Goal: Task Accomplishment & Management: Complete application form

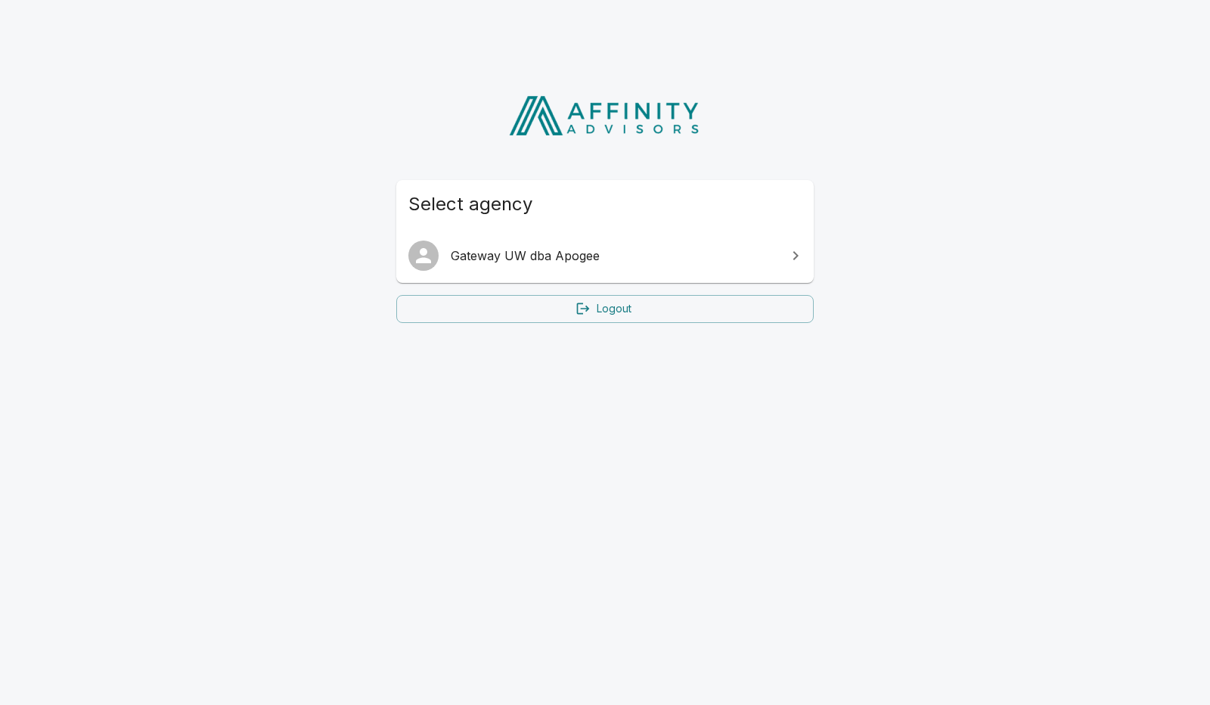
click at [563, 255] on span "Gateway UW dba Apogee" at bounding box center [614, 256] width 327 height 18
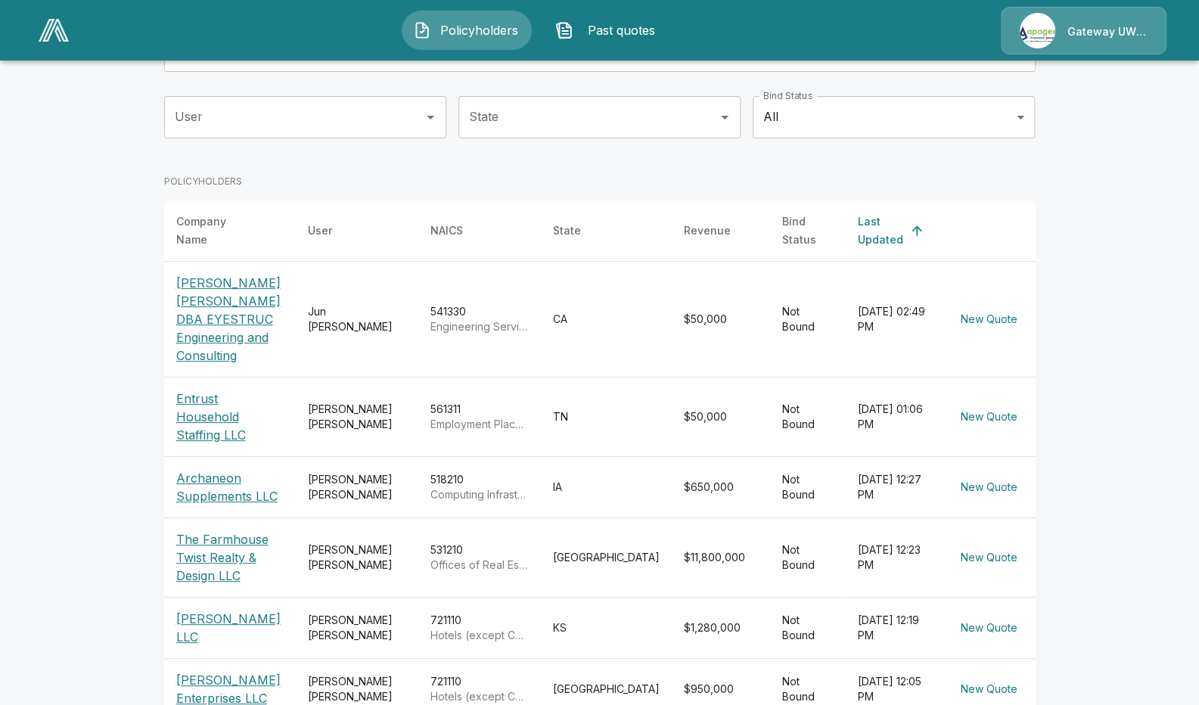
scroll to position [154, 0]
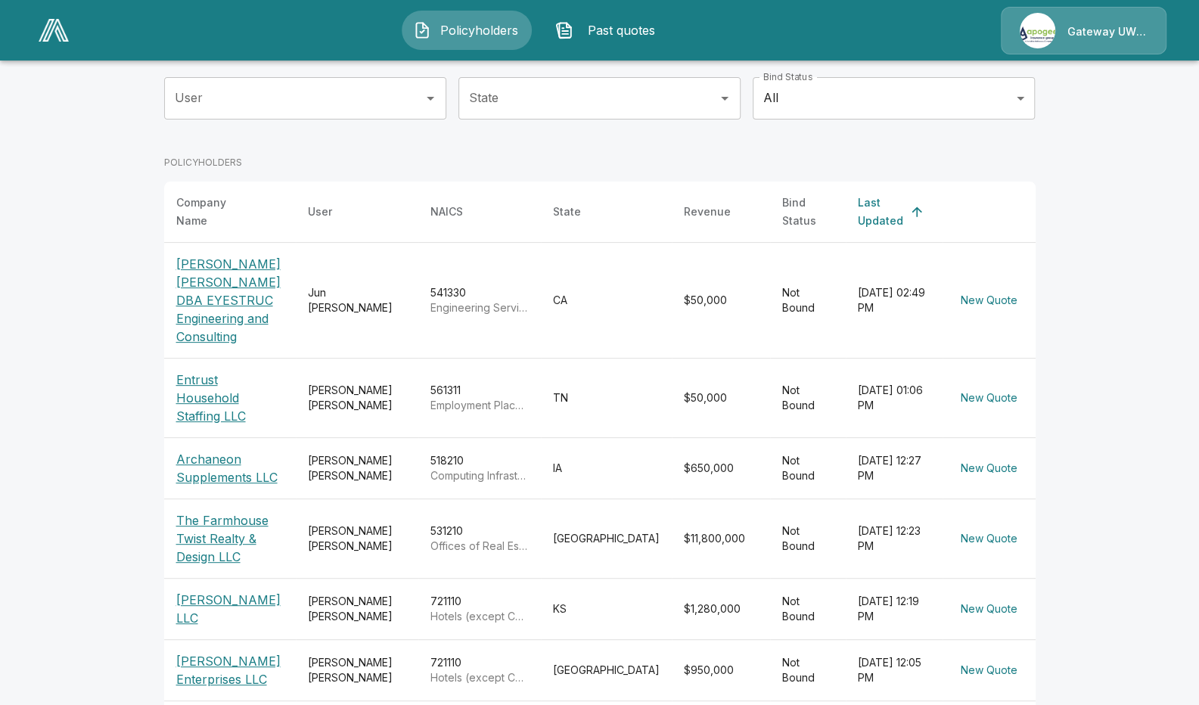
click at [233, 511] on p "The Farmhouse Twist Realty & Design LLC" at bounding box center [229, 538] width 107 height 54
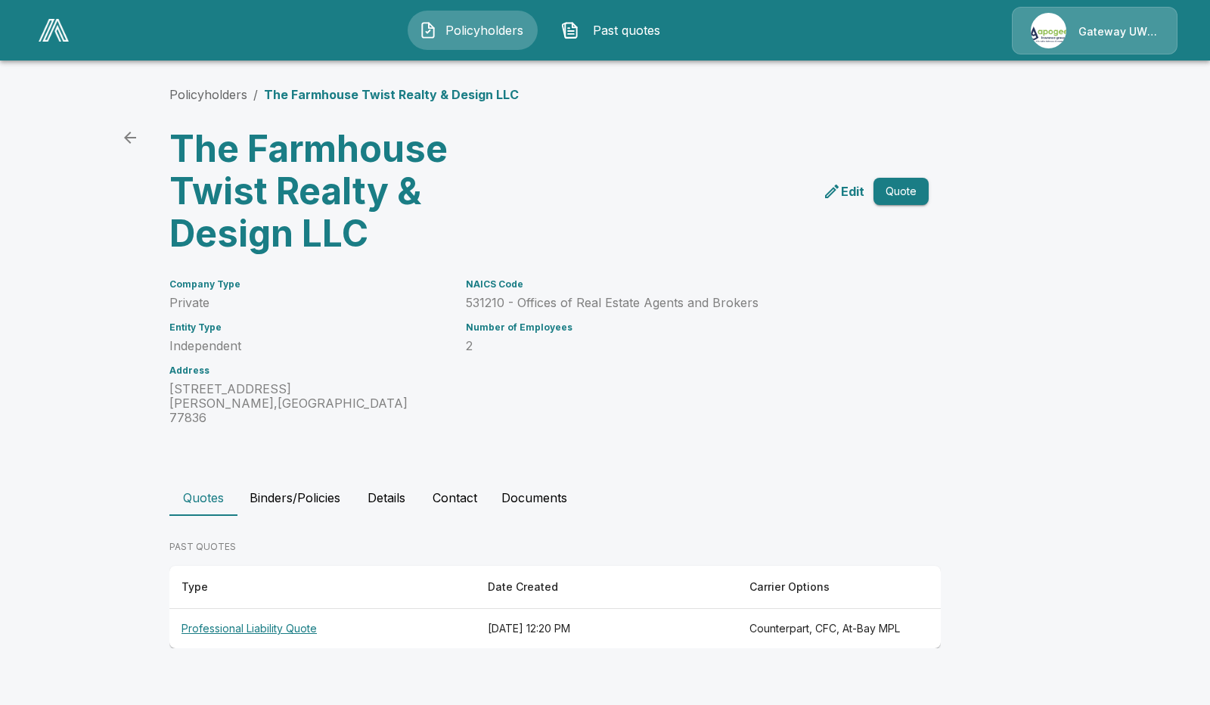
click at [835, 191] on icon "edit" at bounding box center [832, 192] width 14 height 14
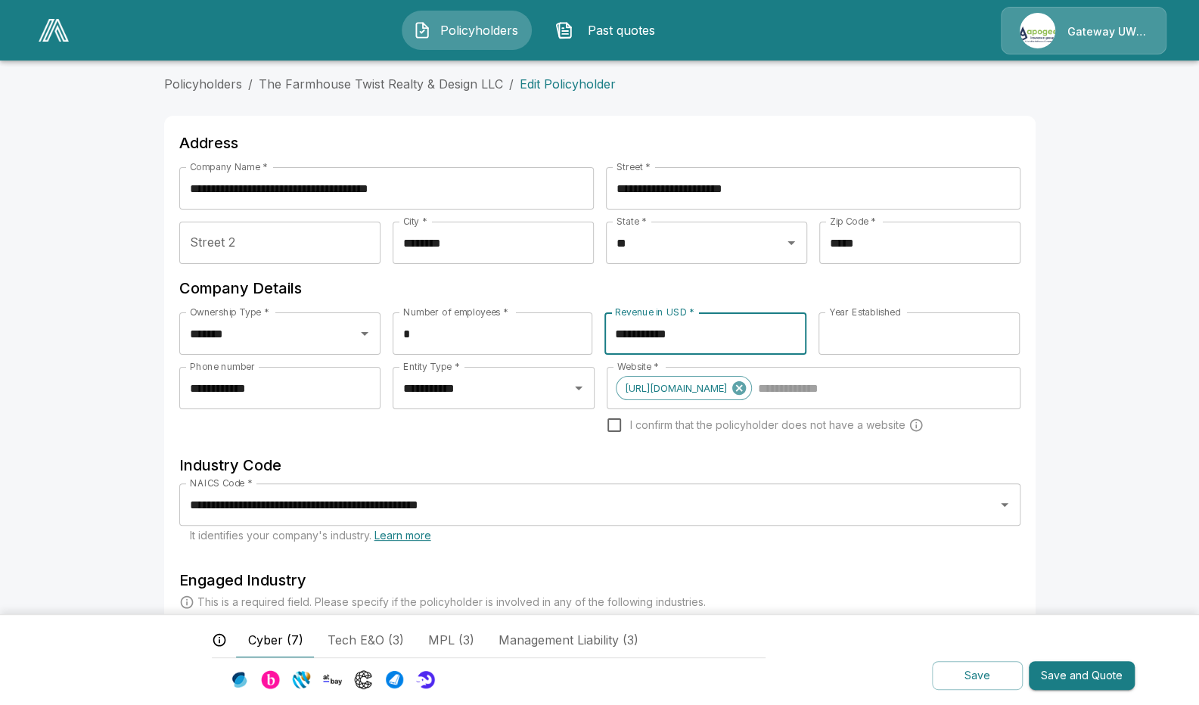
click at [683, 321] on input "**********" at bounding box center [705, 333] width 202 height 42
type input "*******"
click at [1037, 670] on button "Save and Quote" at bounding box center [1082, 675] width 106 height 29
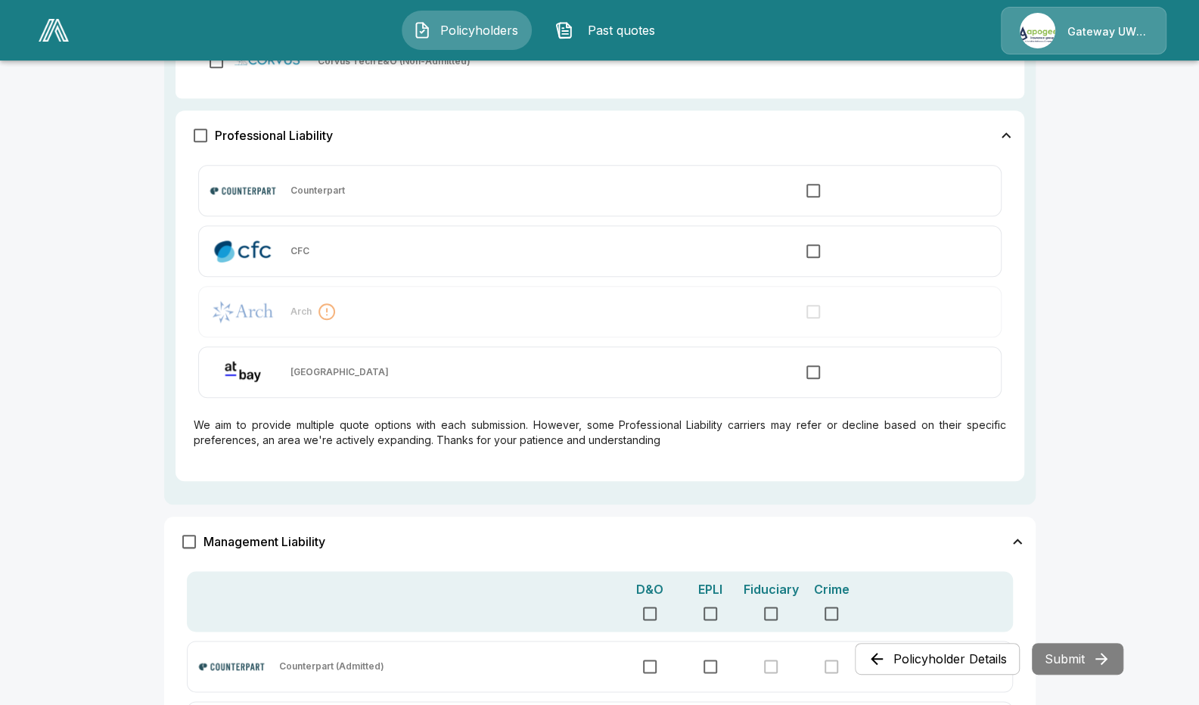
scroll to position [768, 0]
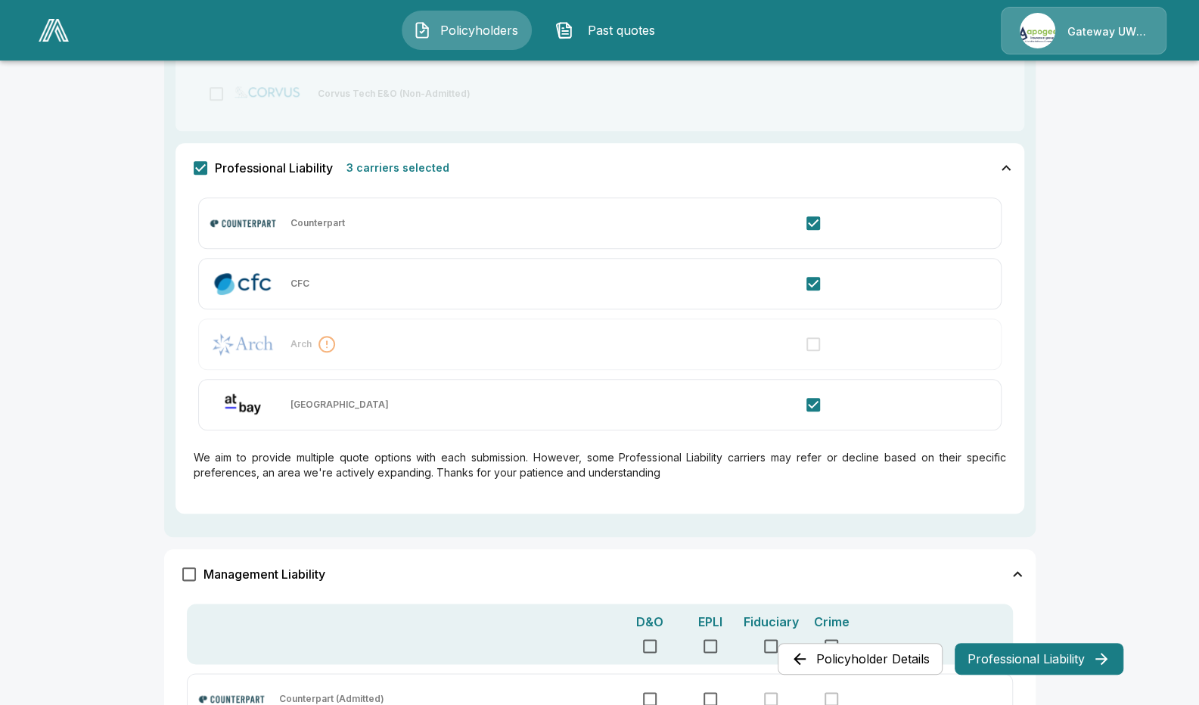
click at [998, 649] on button "Professional Liability" at bounding box center [1038, 659] width 169 height 32
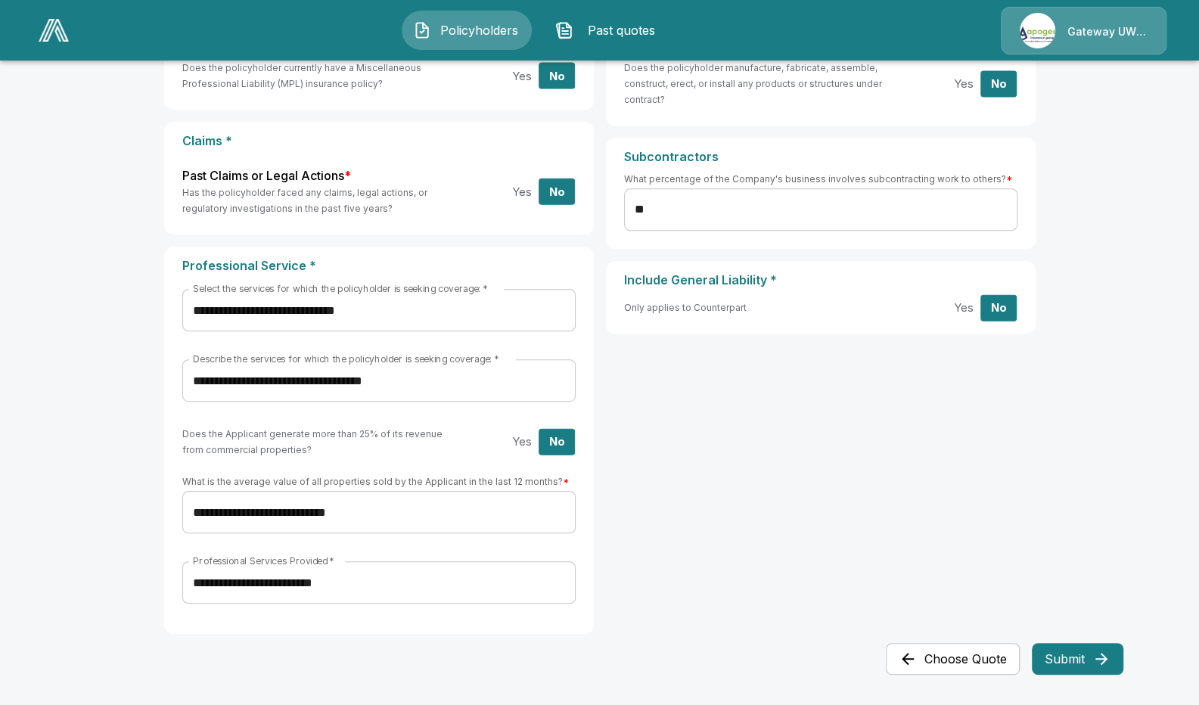
scroll to position [300, 0]
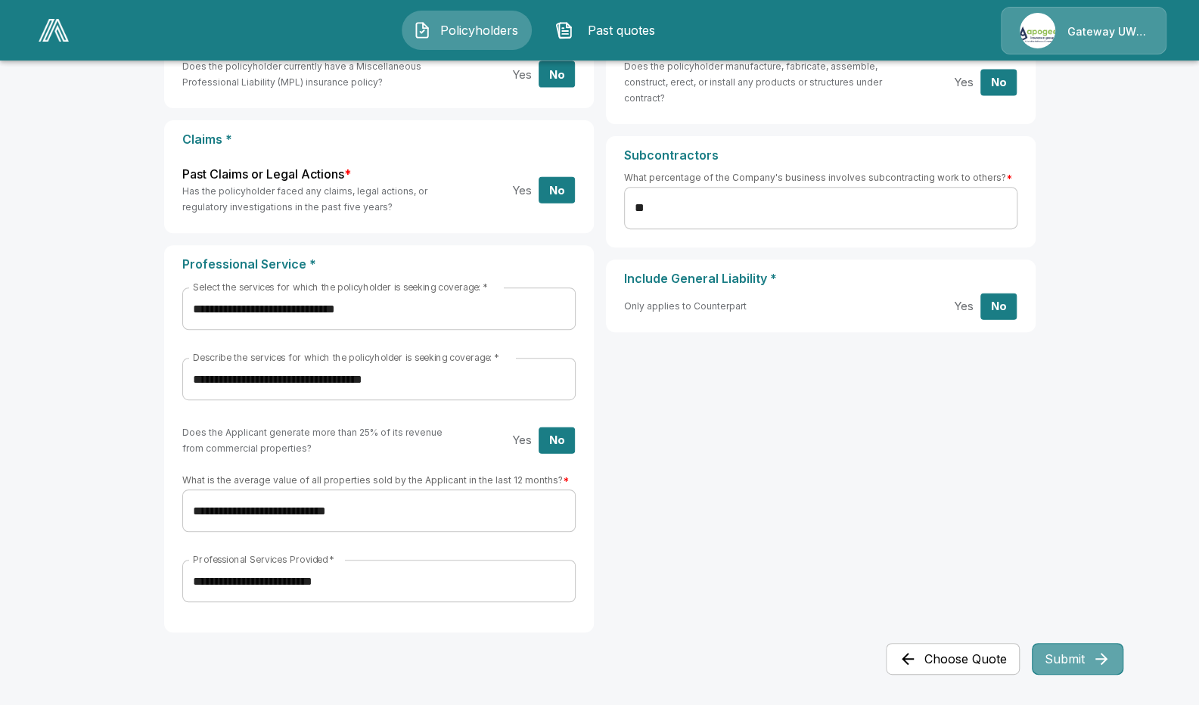
click at [1068, 659] on button "Submit" at bounding box center [1078, 659] width 92 height 32
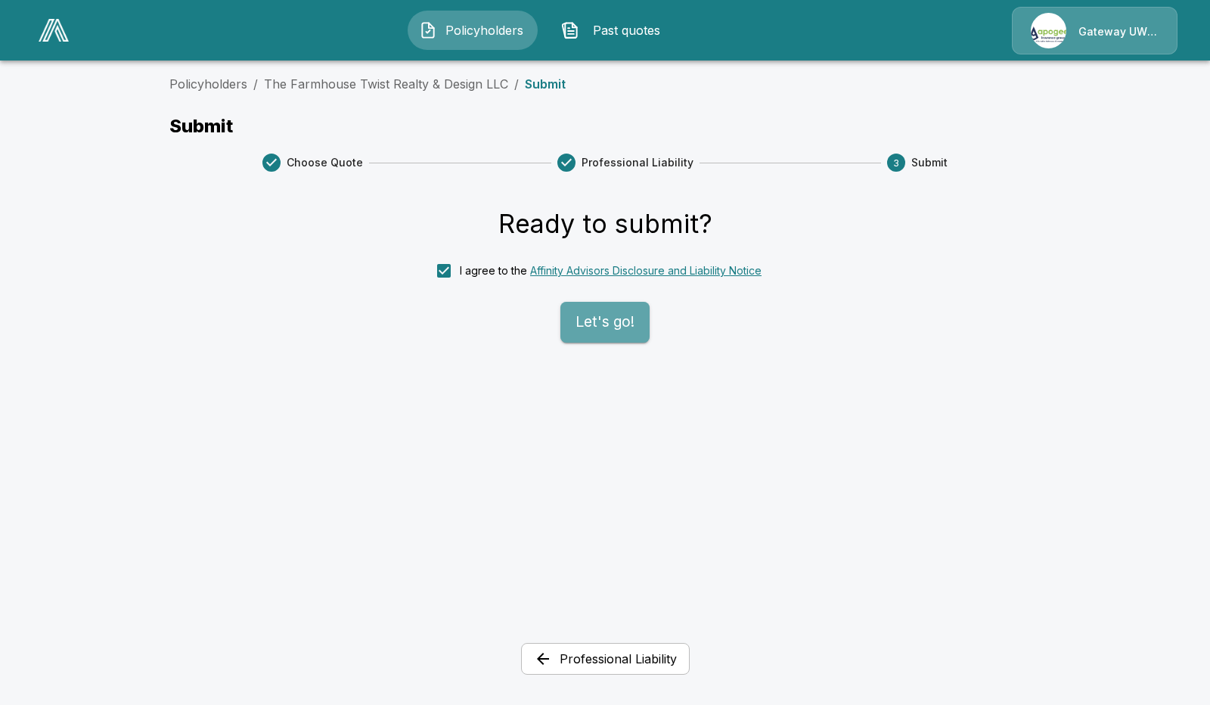
click at [604, 308] on button "Let's go!" at bounding box center [604, 322] width 89 height 41
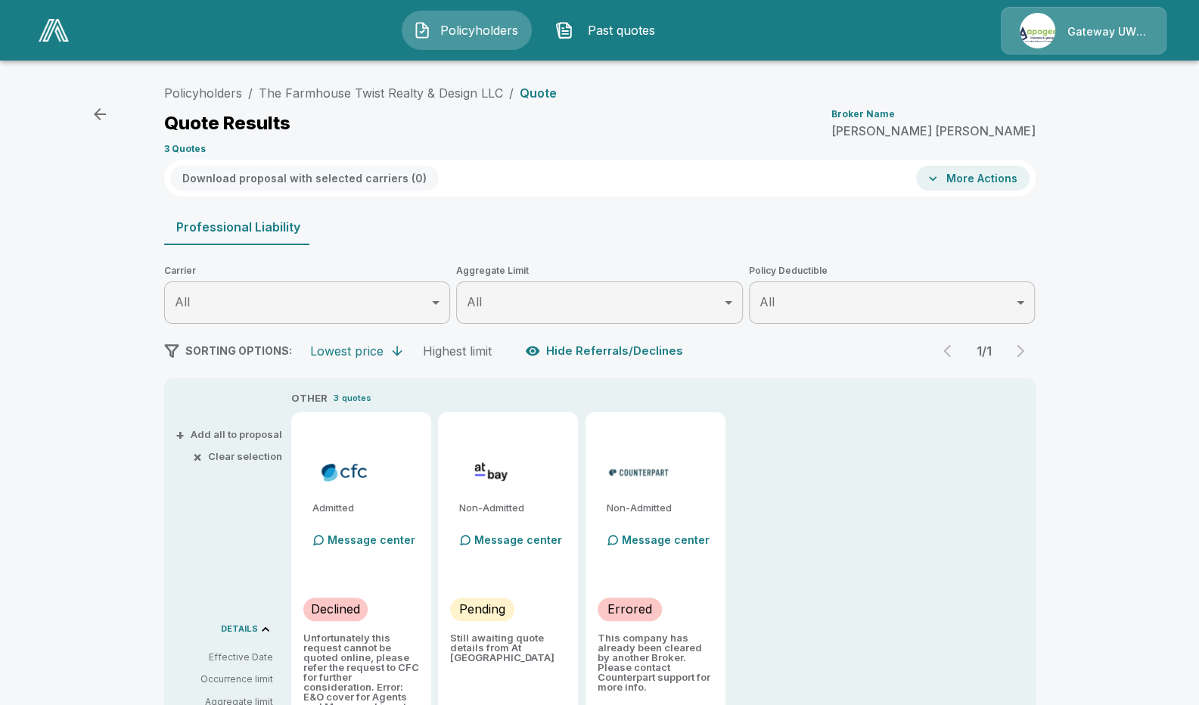
type input "*******"
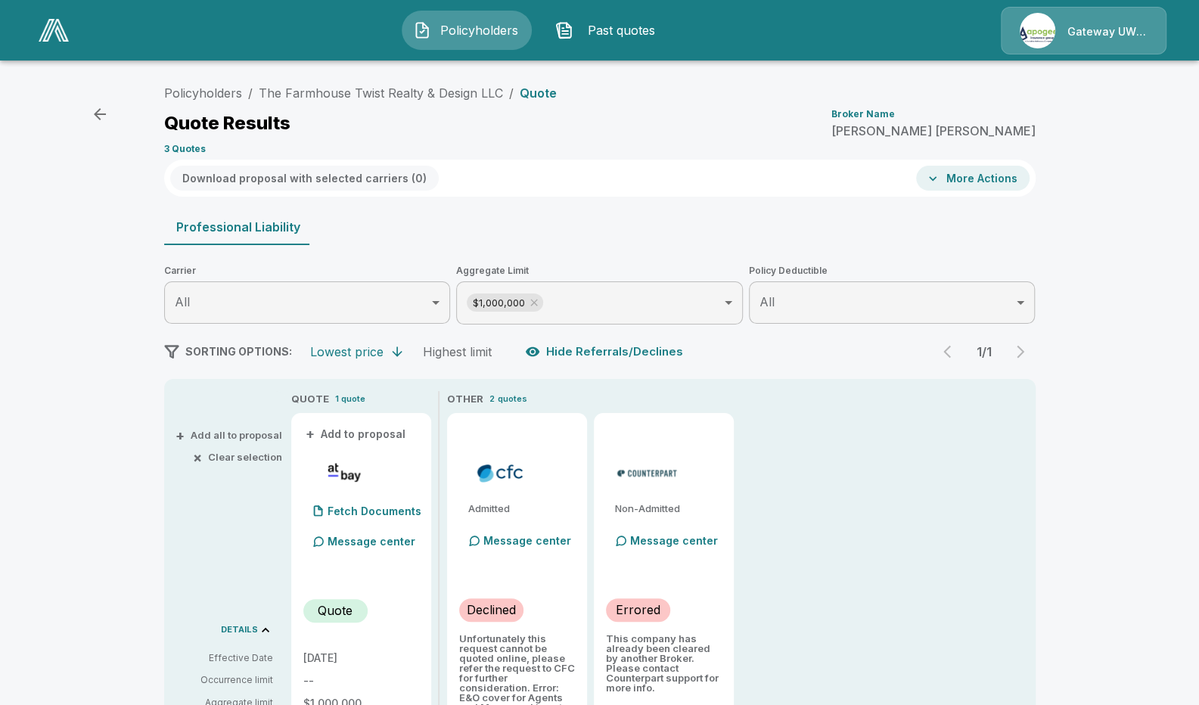
click at [974, 174] on button "More Actions" at bounding box center [972, 178] width 113 height 25
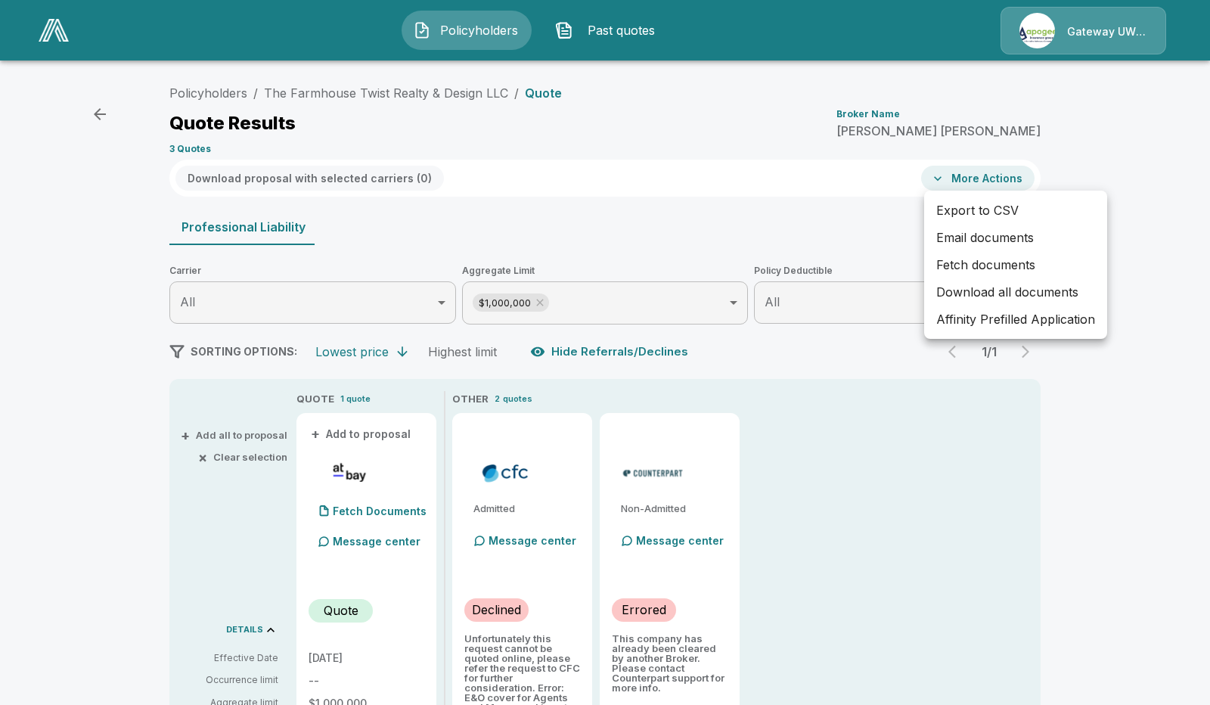
click at [944, 231] on li "Email documents" at bounding box center [1015, 237] width 183 height 27
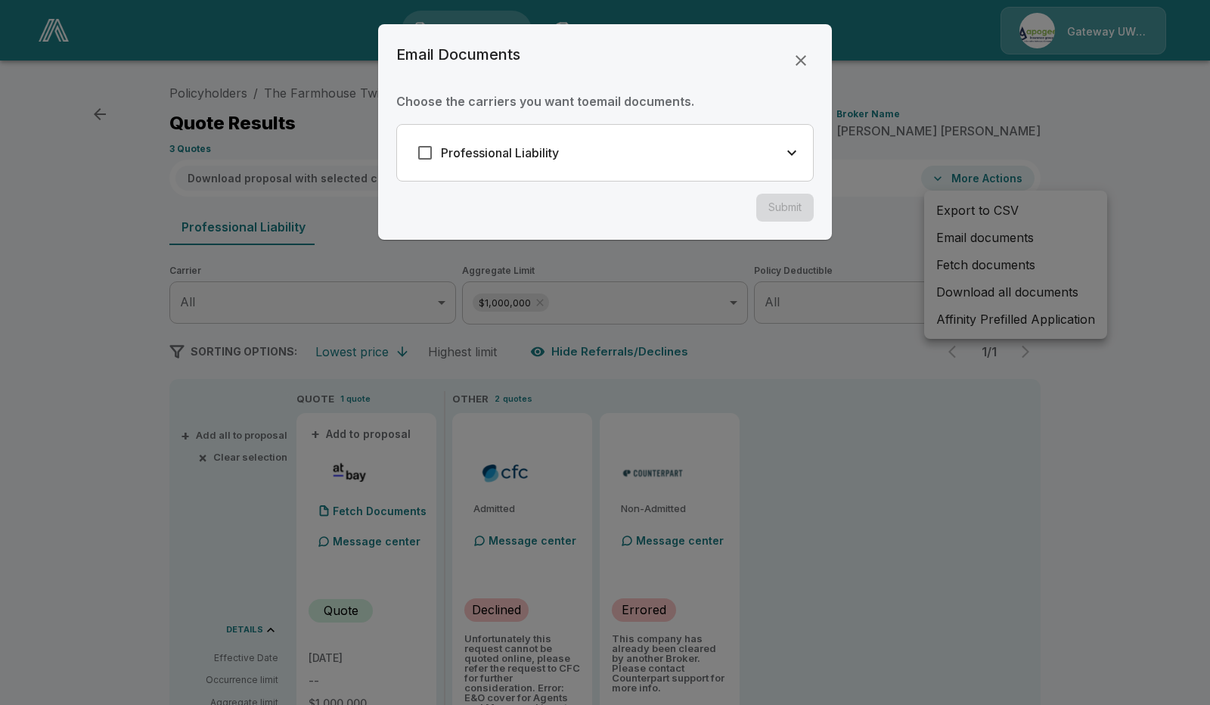
click at [641, 135] on div "Professional Liability" at bounding box center [605, 153] width 416 height 56
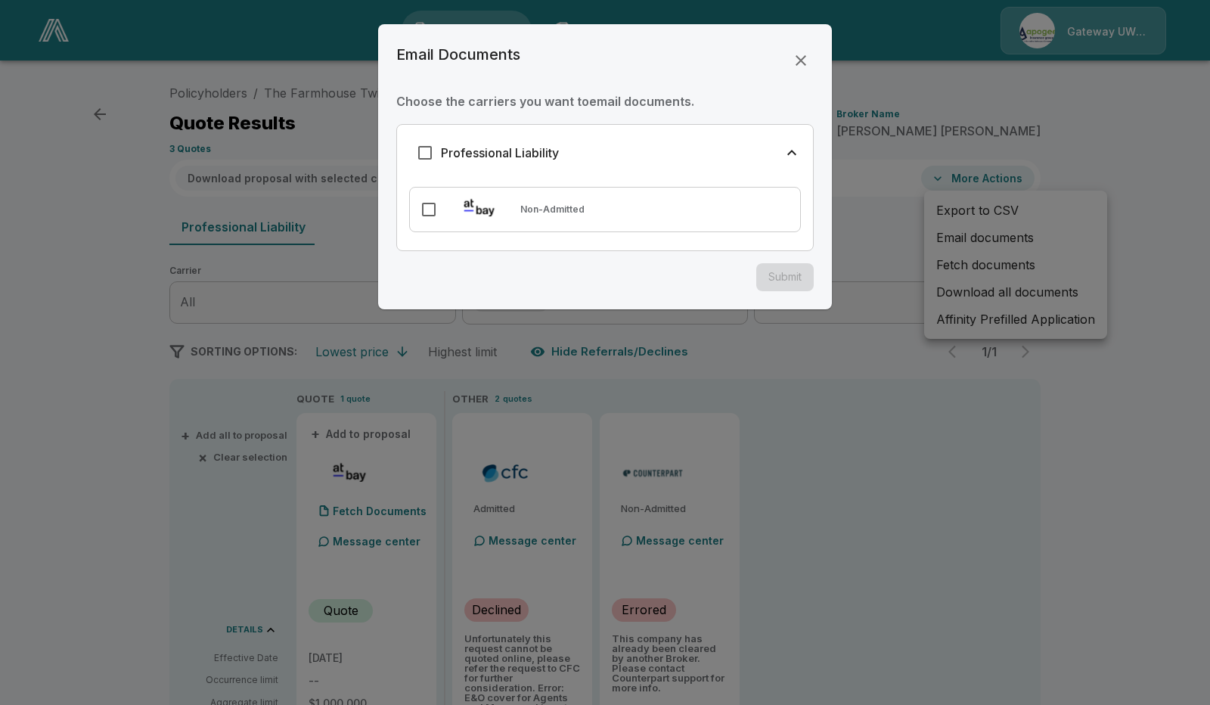
click at [567, 203] on p "Non-Admitted" at bounding box center [552, 210] width 64 height 14
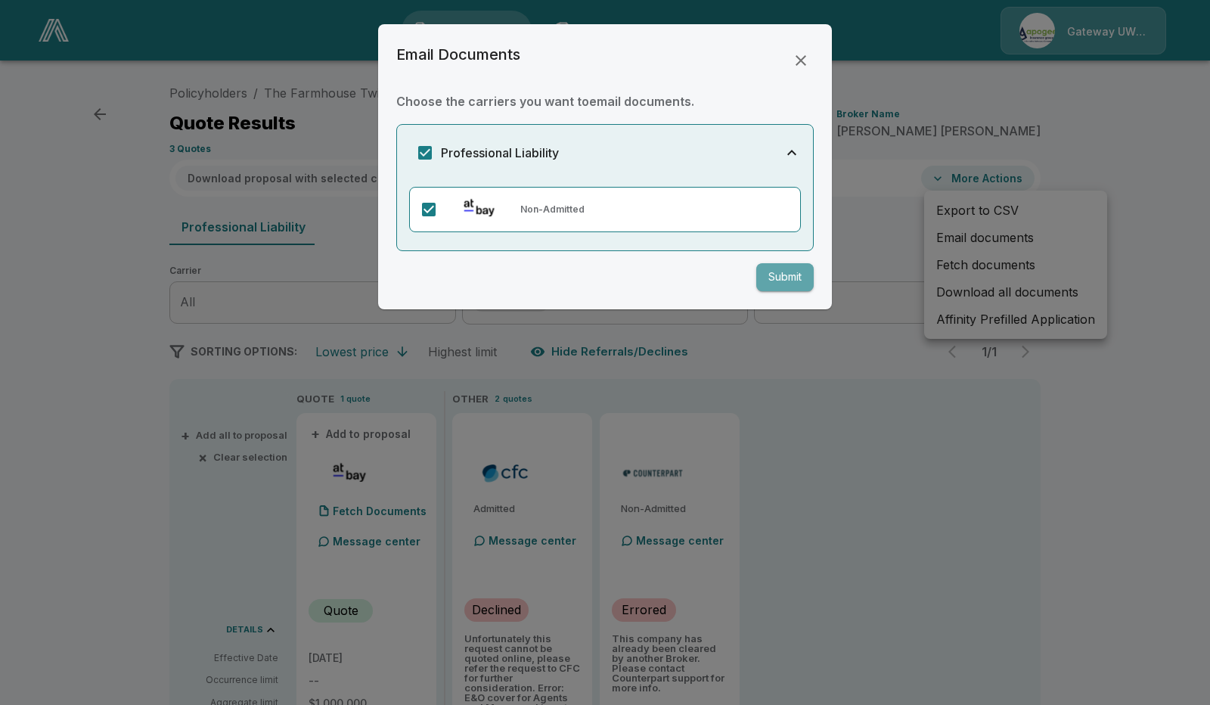
click at [762, 277] on button "Submit" at bounding box center [784, 277] width 57 height 28
